Goal: Task Accomplishment & Management: Use online tool/utility

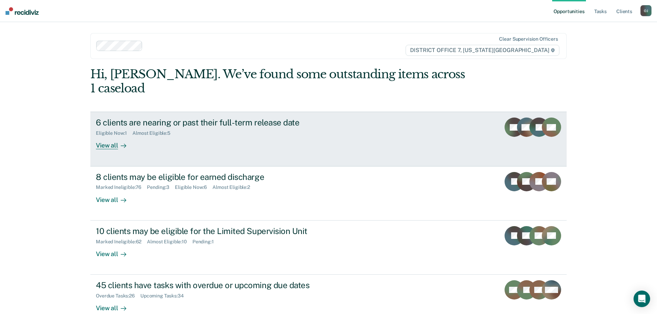
click at [118, 142] on div at bounding box center [122, 146] width 8 height 8
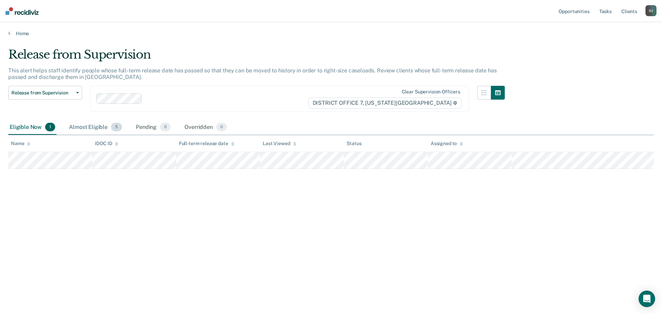
click at [94, 130] on div "Almost Eligible 5" at bounding box center [96, 127] width 56 height 15
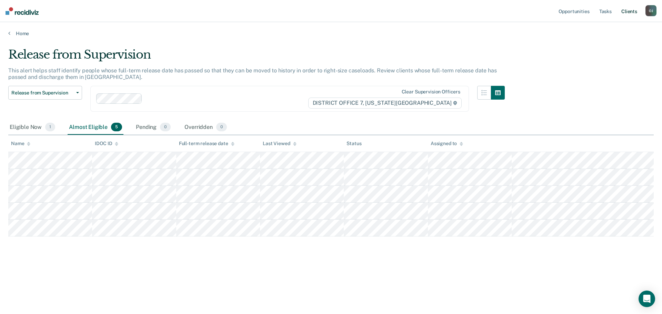
click at [622, 14] on link "Client s" at bounding box center [629, 11] width 19 height 22
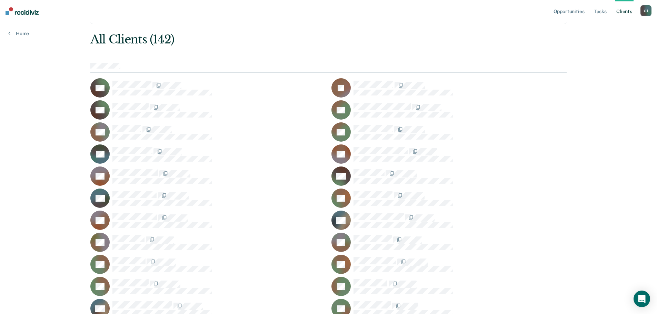
scroll to position [34, 0]
click at [592, 13] on link "Tasks" at bounding box center [599, 11] width 15 height 22
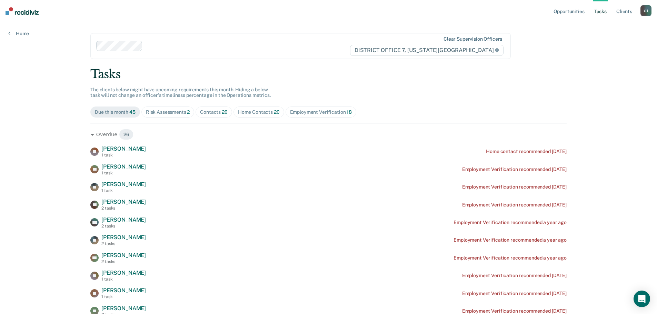
click at [238, 114] on div "Home Contacts 20" at bounding box center [259, 112] width 42 height 6
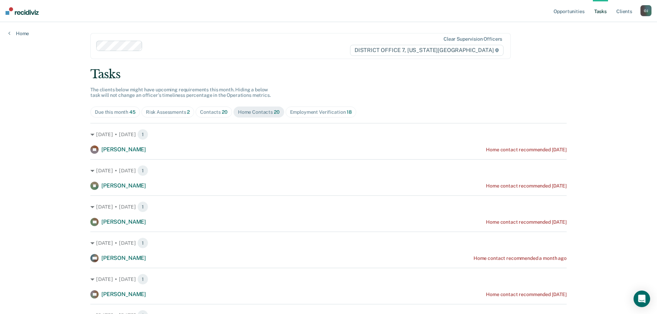
click at [217, 114] on div "Contacts 20" at bounding box center [214, 112] width 28 height 6
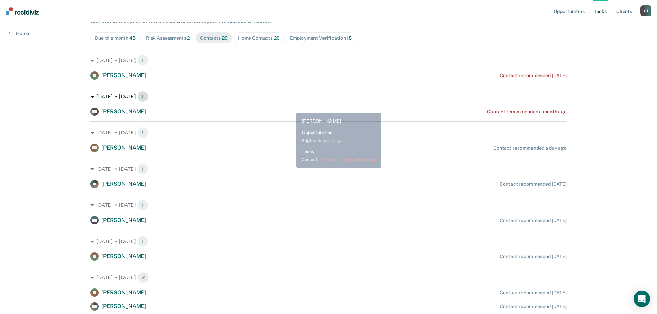
scroll to position [74, 0]
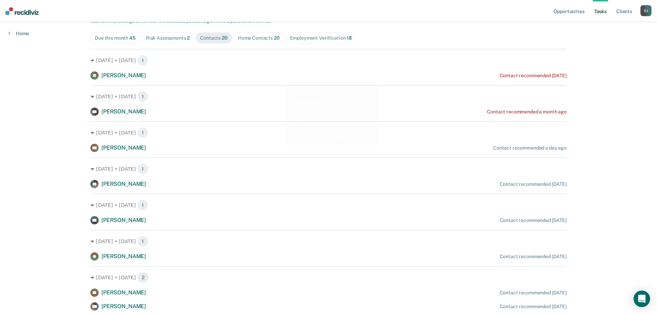
click at [263, 40] on div "Home Contacts 20" at bounding box center [259, 38] width 42 height 6
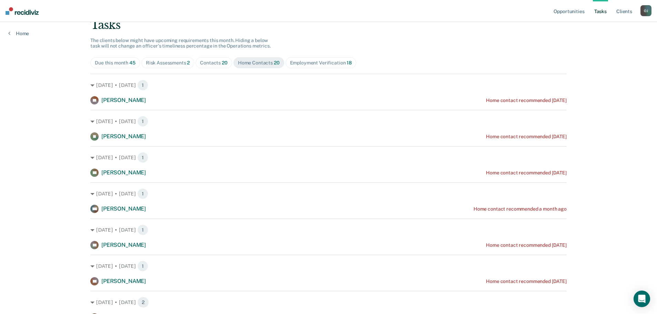
scroll to position [40, 0]
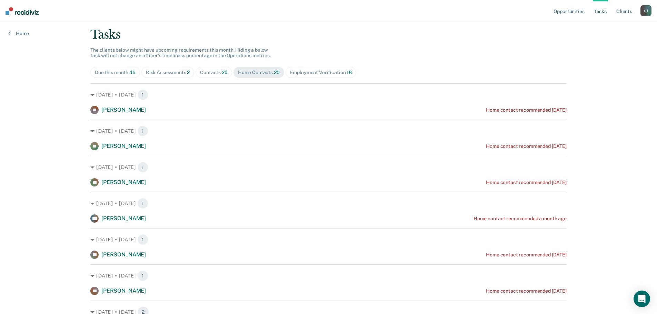
click at [218, 73] on div "Contacts 20" at bounding box center [214, 73] width 28 height 6
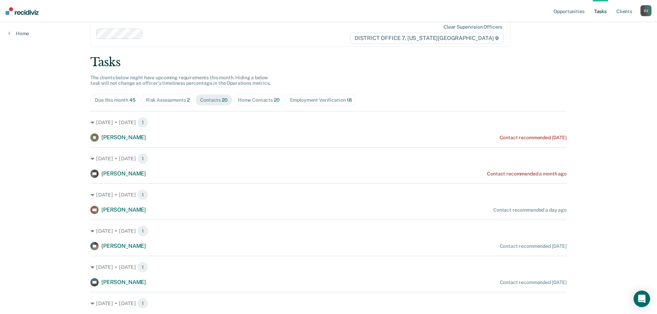
scroll to position [0, 0]
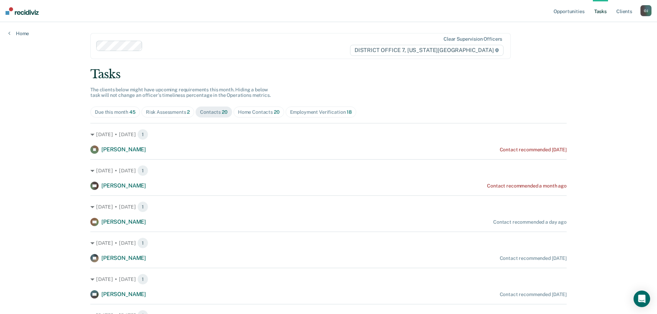
click at [261, 109] on div "Home Contacts 20" at bounding box center [259, 112] width 42 height 6
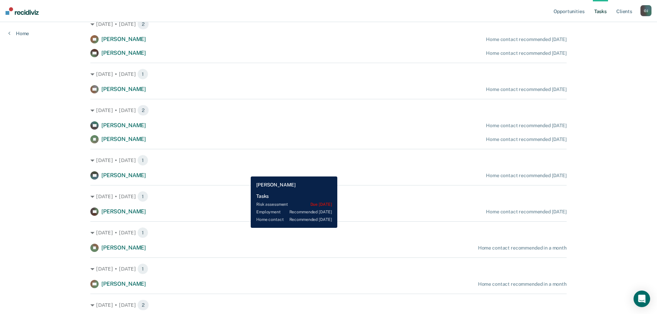
scroll to position [448, 0]
